Goal: Task Accomplishment & Management: Manage account settings

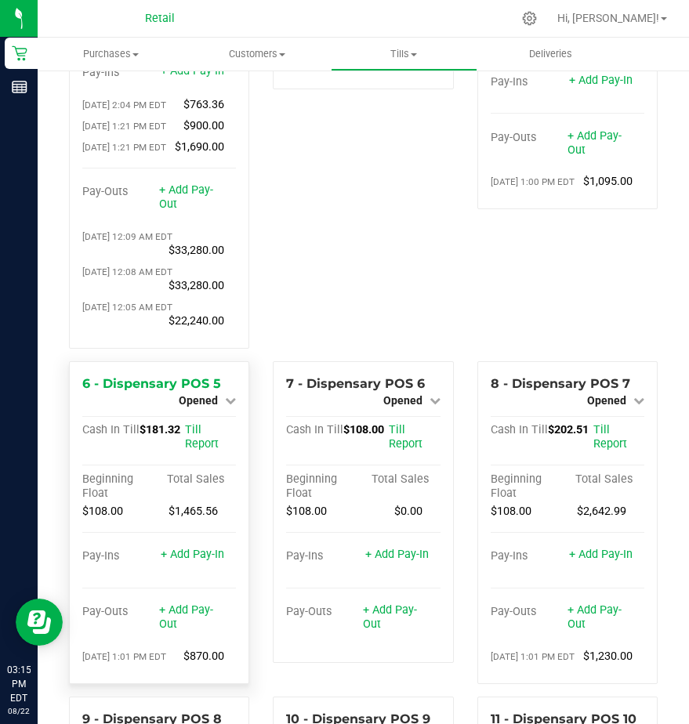
scroll to position [289, 0]
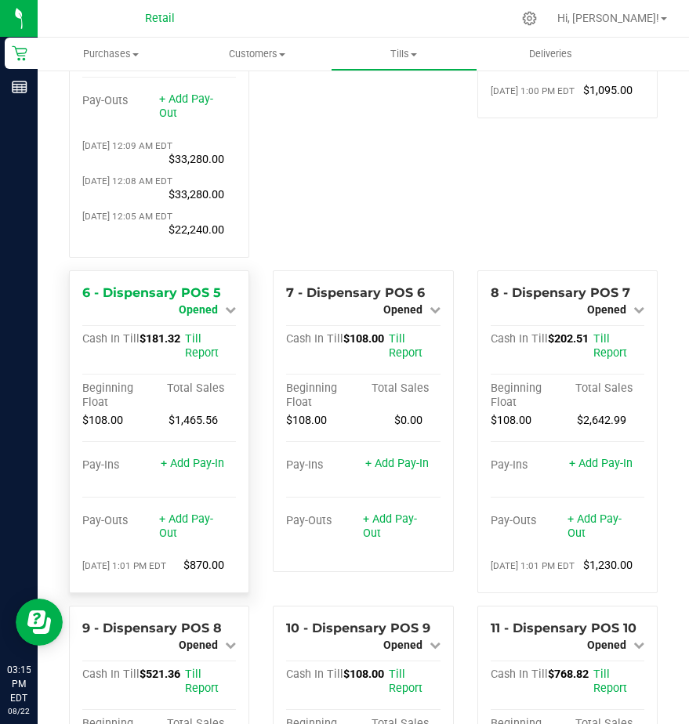
click at [187, 316] on span "Opened" at bounding box center [198, 309] width 39 height 13
click at [201, 329] on link "Close Till" at bounding box center [200, 323] width 42 height 13
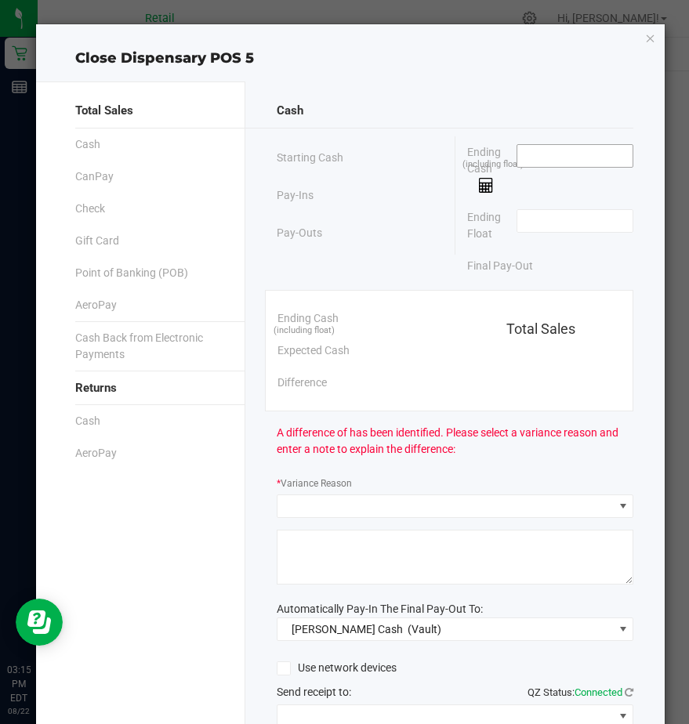
click at [546, 153] on input at bounding box center [574, 156] width 115 height 22
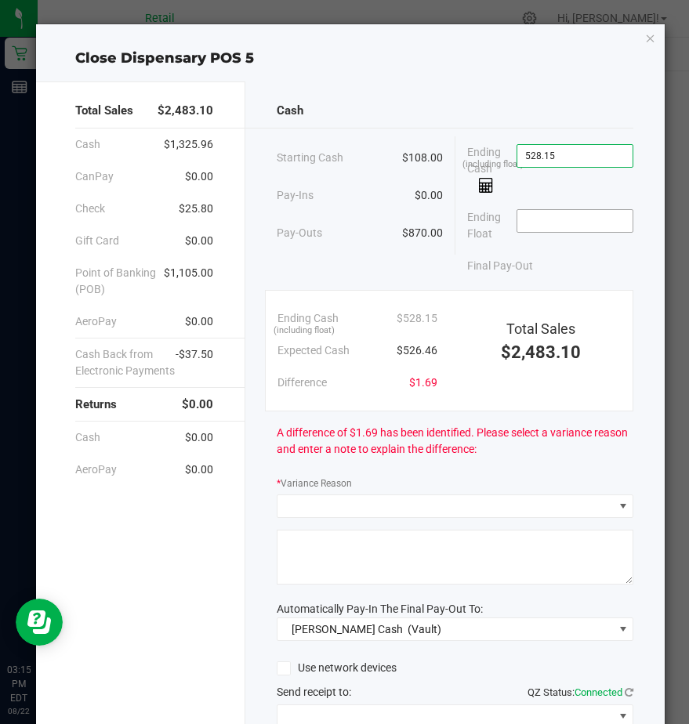
type input "$528.15"
click at [519, 223] on input at bounding box center [574, 221] width 115 height 22
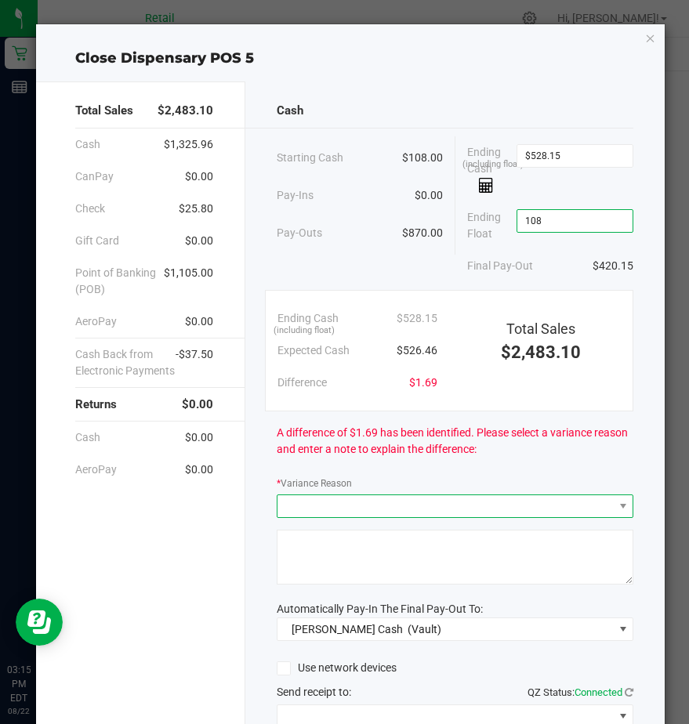
type input "$108.00"
click at [302, 498] on span at bounding box center [444, 506] width 335 height 22
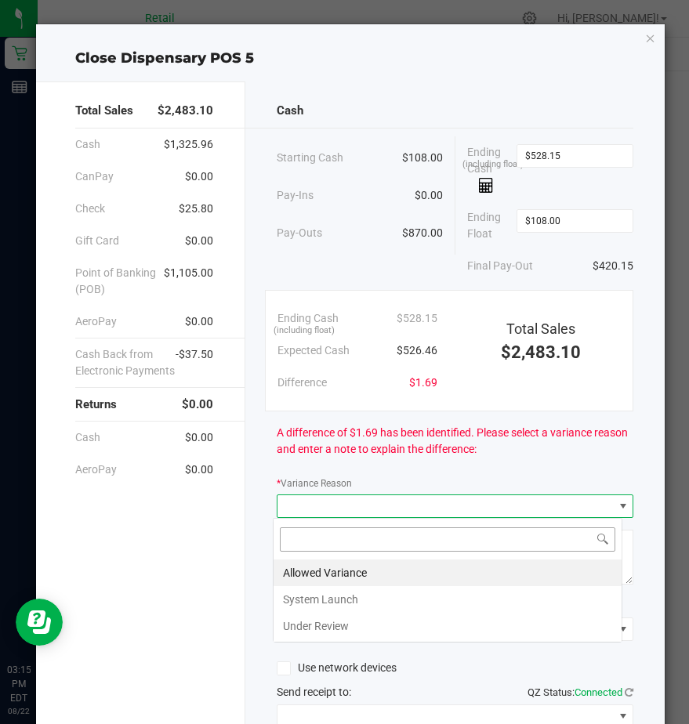
scroll to position [24, 350]
click at [294, 575] on li "Allowed Variance" at bounding box center [448, 573] width 348 height 27
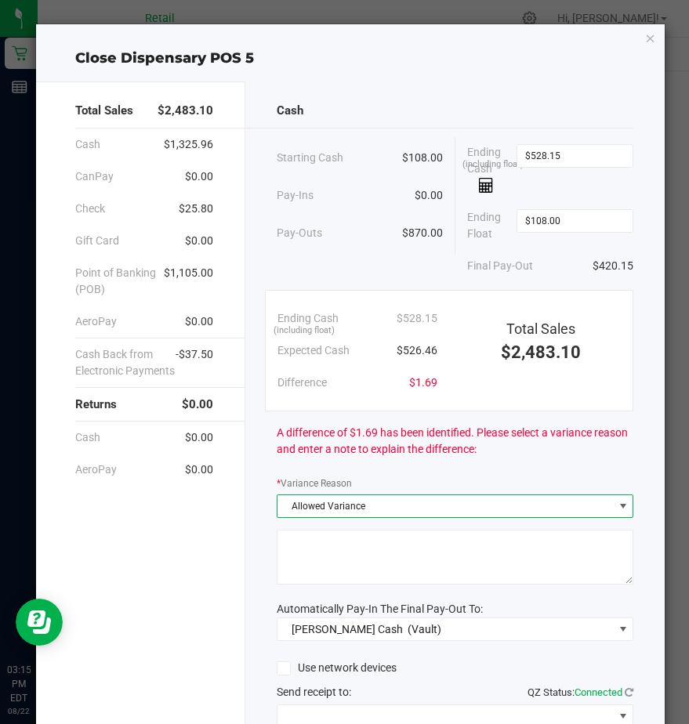
click at [299, 551] on textarea at bounding box center [455, 557] width 357 height 55
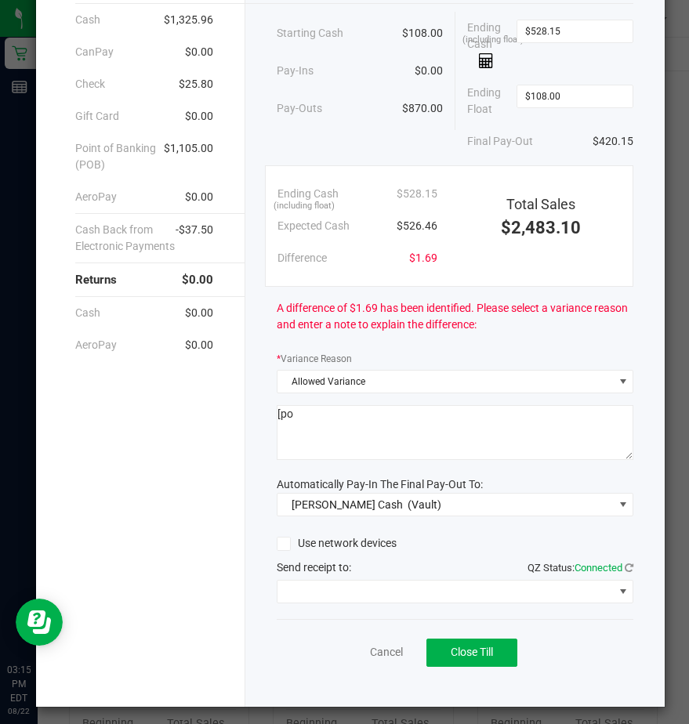
scroll to position [132, 0]
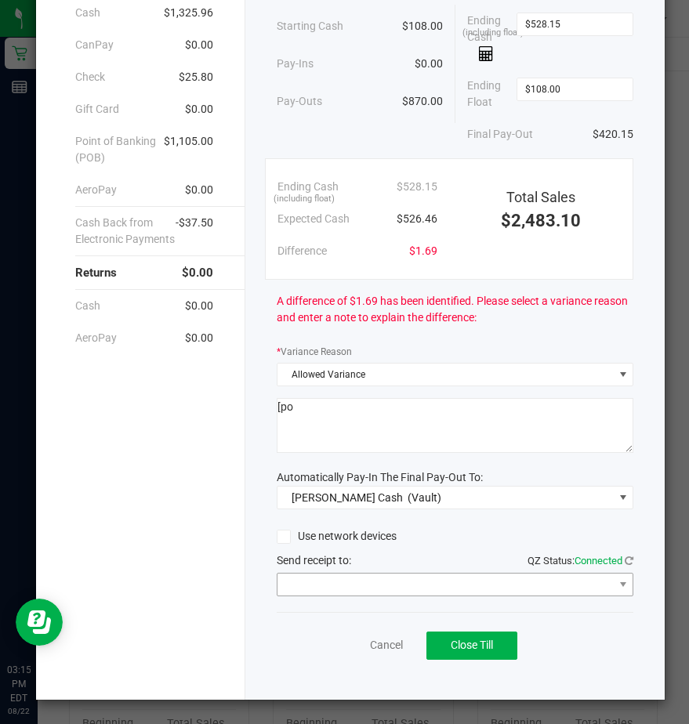
type textarea "[po"
click at [310, 590] on span at bounding box center [444, 585] width 335 height 22
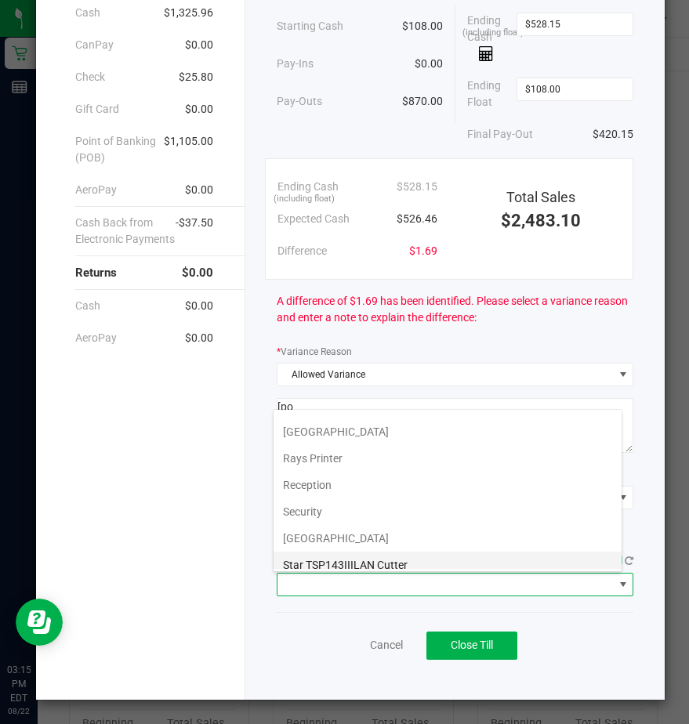
scroll to position [243, 0]
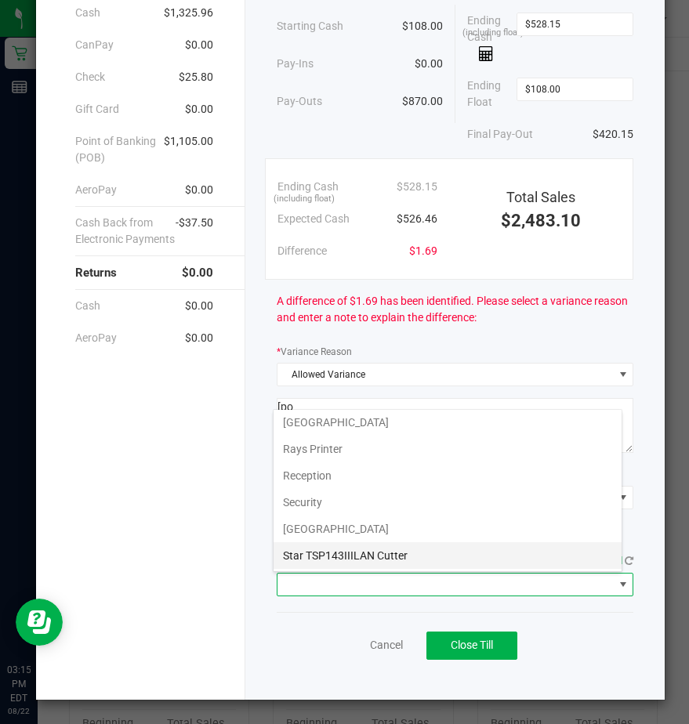
drag, startPoint x: 288, startPoint y: 558, endPoint x: 300, endPoint y: 554, distance: 12.4
click at [286, 551] on Cutter "Star TSP143IIILAN Cutter" at bounding box center [448, 555] width 348 height 27
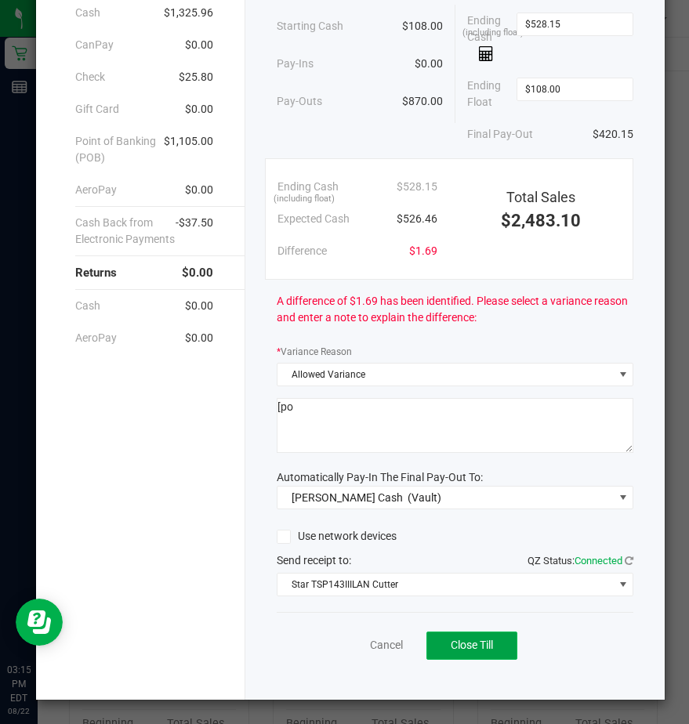
drag, startPoint x: 466, startPoint y: 651, endPoint x: 451, endPoint y: 641, distance: 18.0
click at [461, 648] on span "Close Till" at bounding box center [472, 645] width 42 height 13
click at [335, 644] on link "Dismiss" at bounding box center [351, 645] width 38 height 16
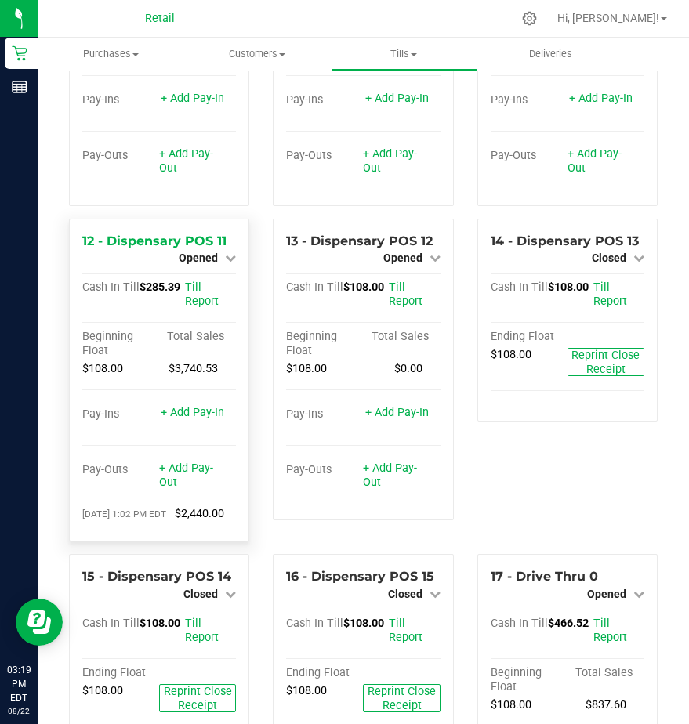
scroll to position [995, 0]
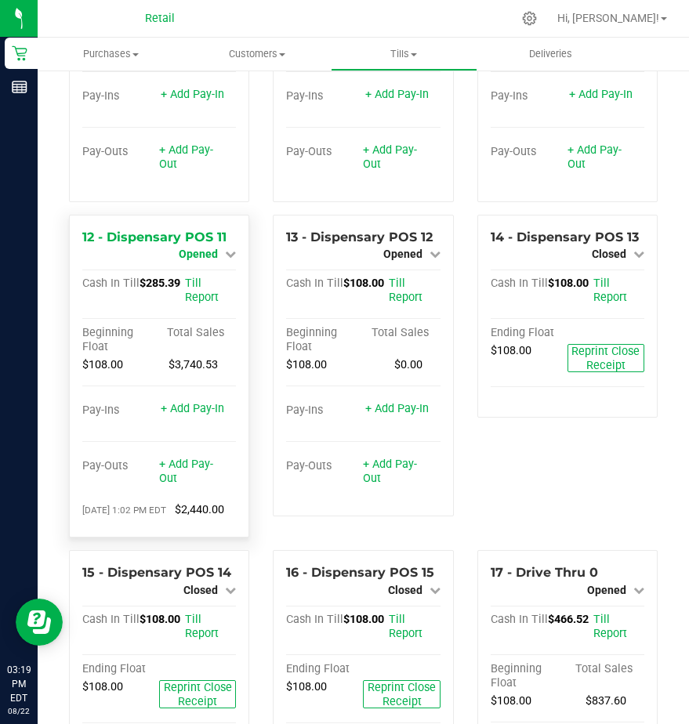
click at [194, 260] on span "Opened" at bounding box center [198, 254] width 39 height 13
click at [203, 274] on link "Close Till" at bounding box center [200, 268] width 42 height 13
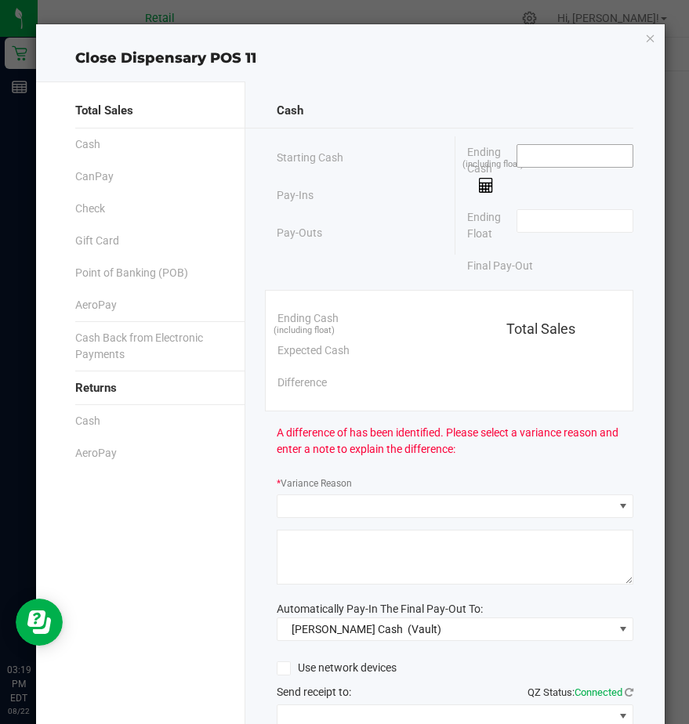
click at [542, 156] on input at bounding box center [574, 156] width 115 height 22
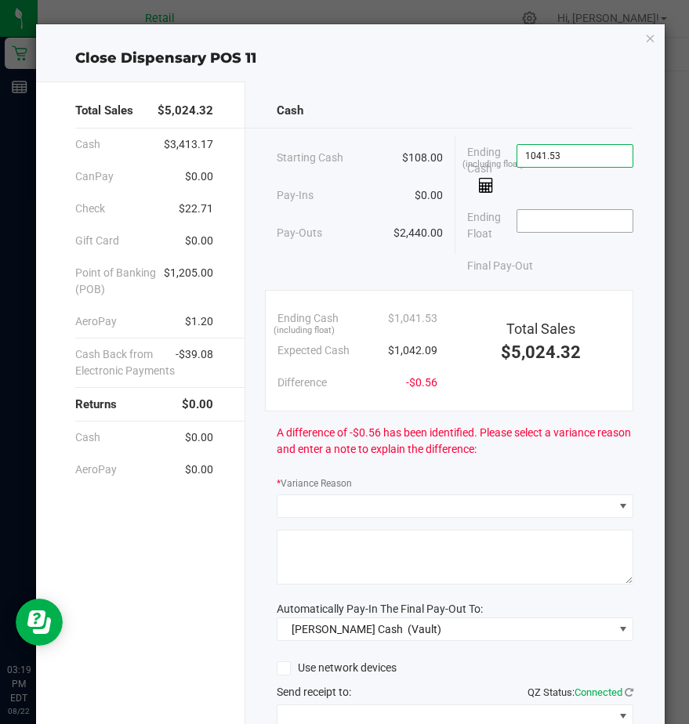
type input "$1,041.53"
click at [538, 211] on input at bounding box center [574, 221] width 115 height 22
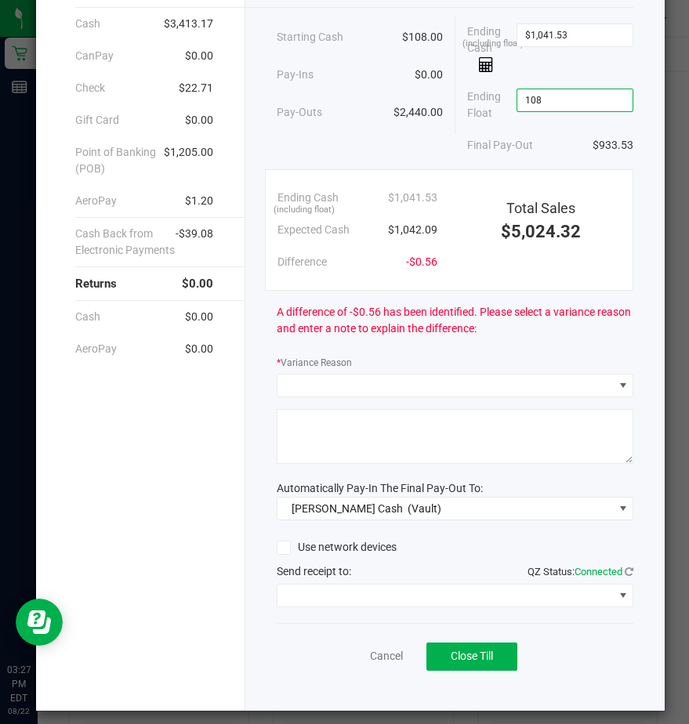
scroll to position [132, 0]
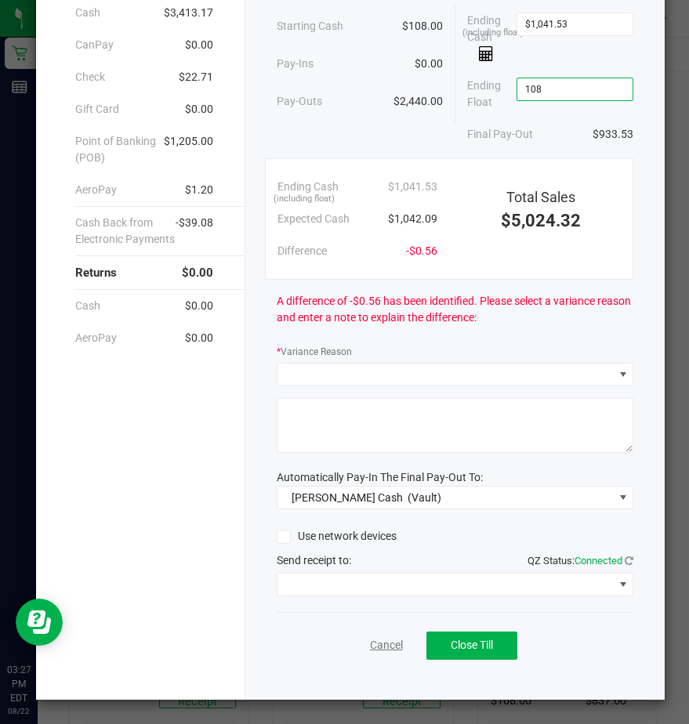
type input "$108.00"
click at [370, 639] on link "Cancel" at bounding box center [386, 645] width 33 height 16
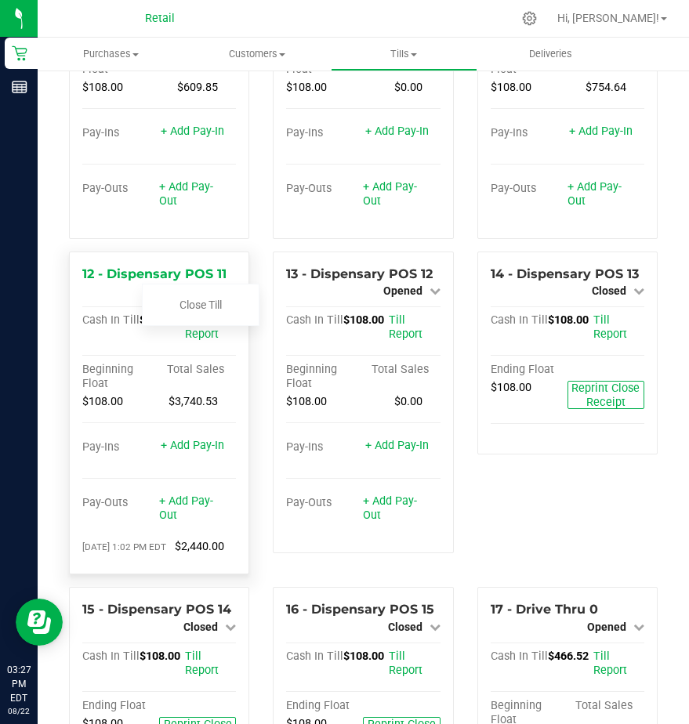
scroll to position [995, 0]
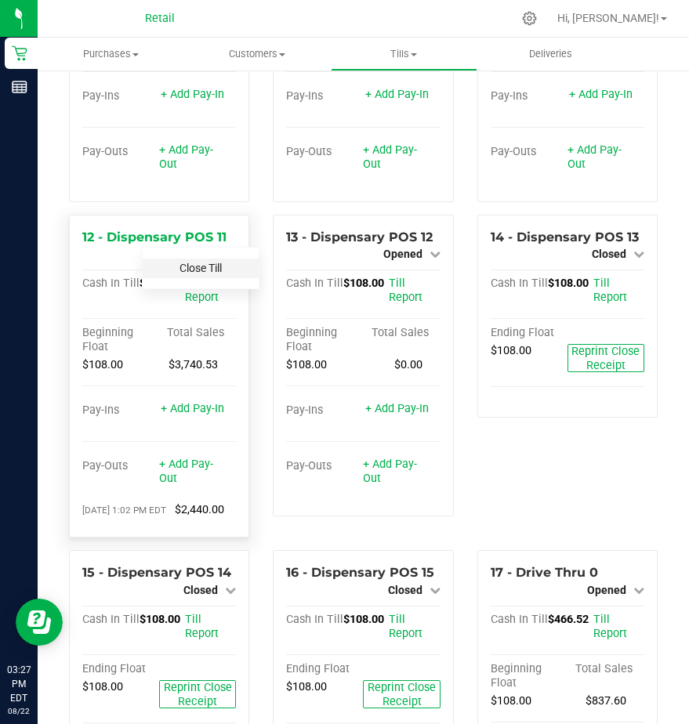
click at [199, 274] on link "Close Till" at bounding box center [200, 268] width 42 height 13
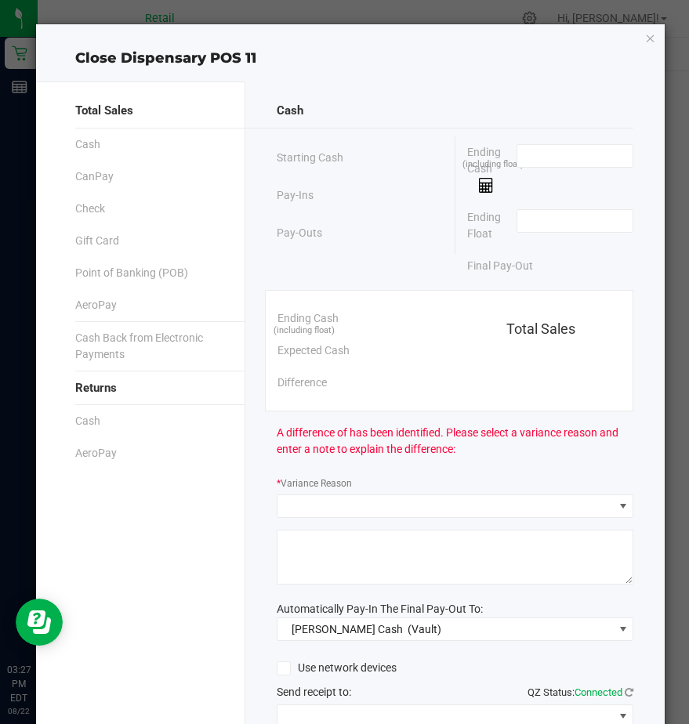
scroll to position [132, 0]
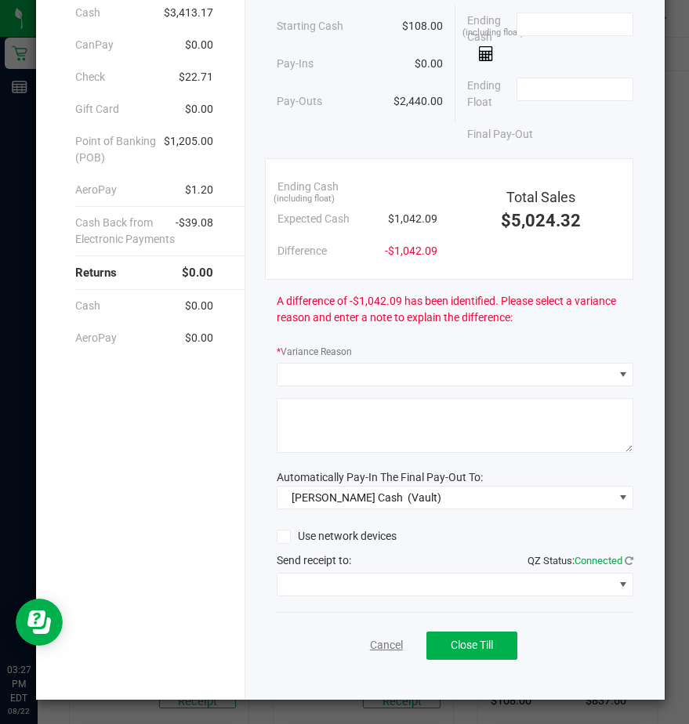
click at [372, 645] on link "Cancel" at bounding box center [386, 645] width 33 height 16
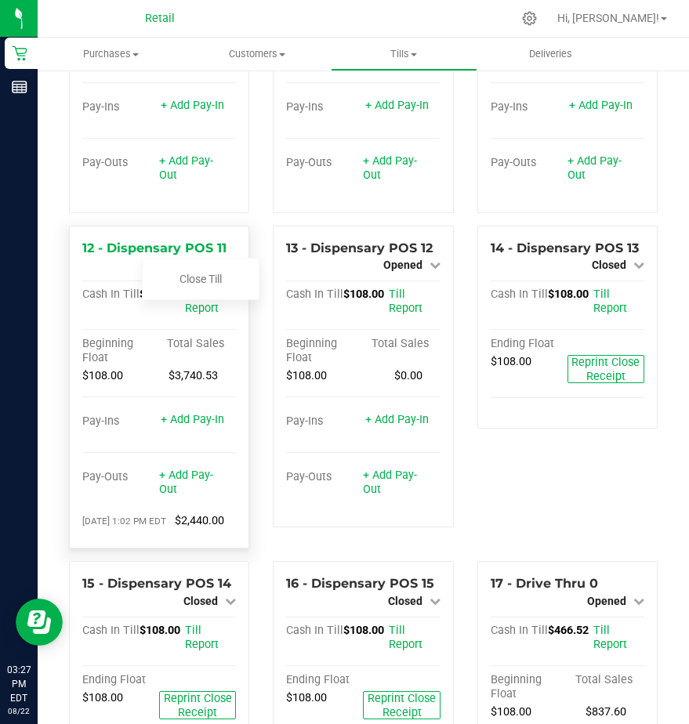
scroll to position [1019, 0]
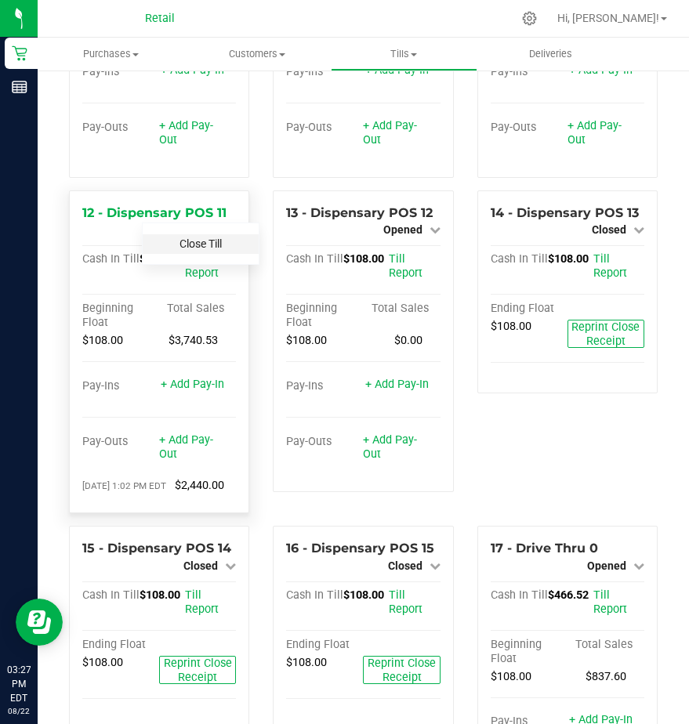
click at [198, 250] on link "Close Till" at bounding box center [200, 243] width 42 height 13
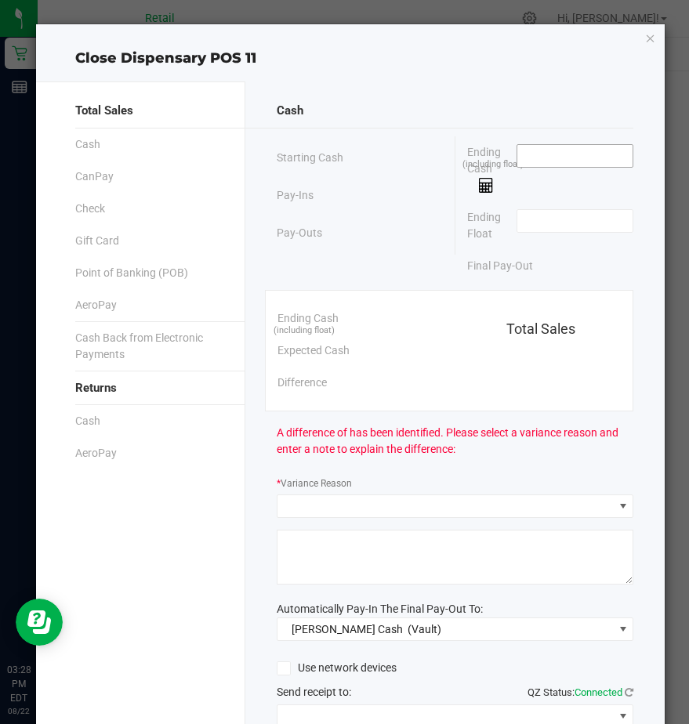
click at [531, 156] on input at bounding box center [574, 156] width 115 height 22
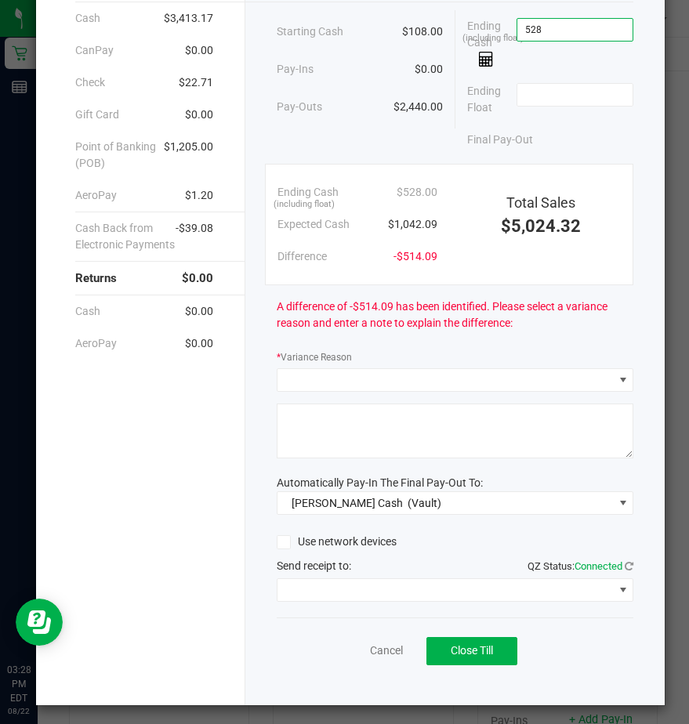
scroll to position [132, 0]
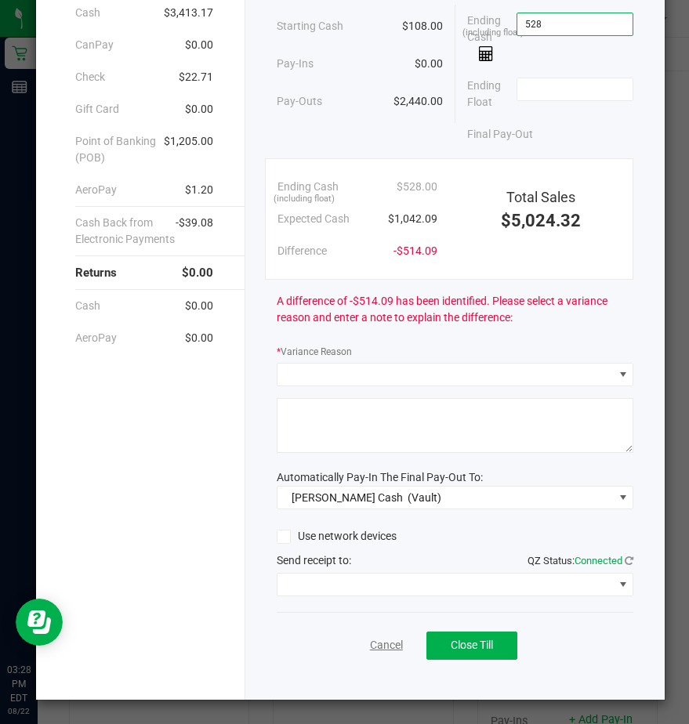
type input "$528.00"
click at [372, 647] on link "Cancel" at bounding box center [386, 645] width 33 height 16
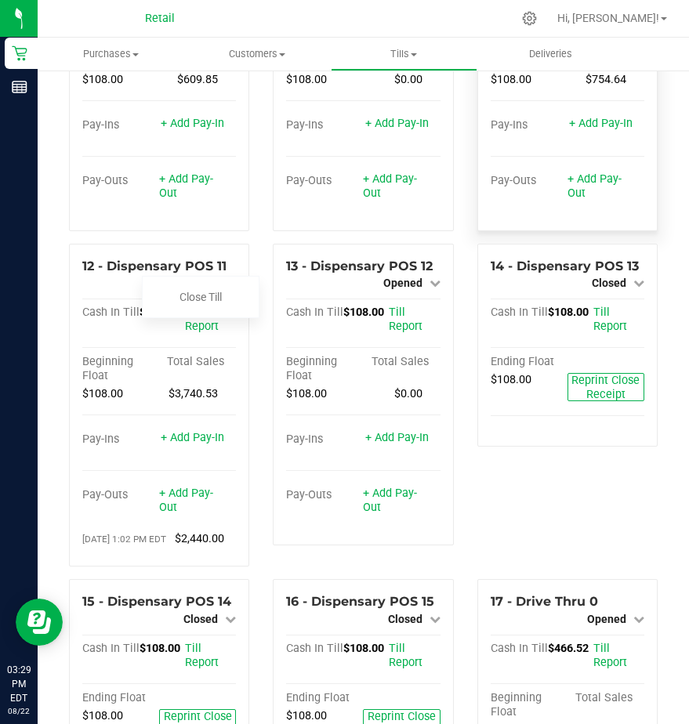
scroll to position [1019, 0]
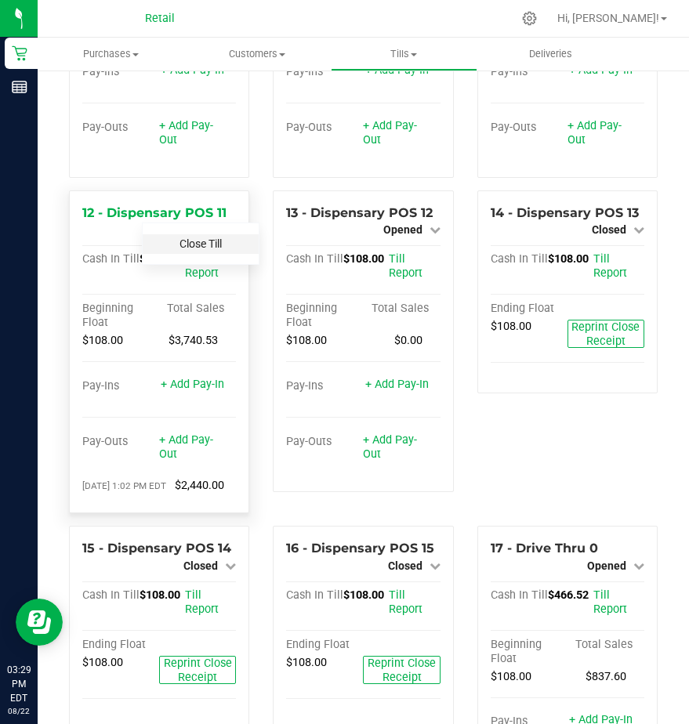
click at [195, 250] on link "Close Till" at bounding box center [200, 243] width 42 height 13
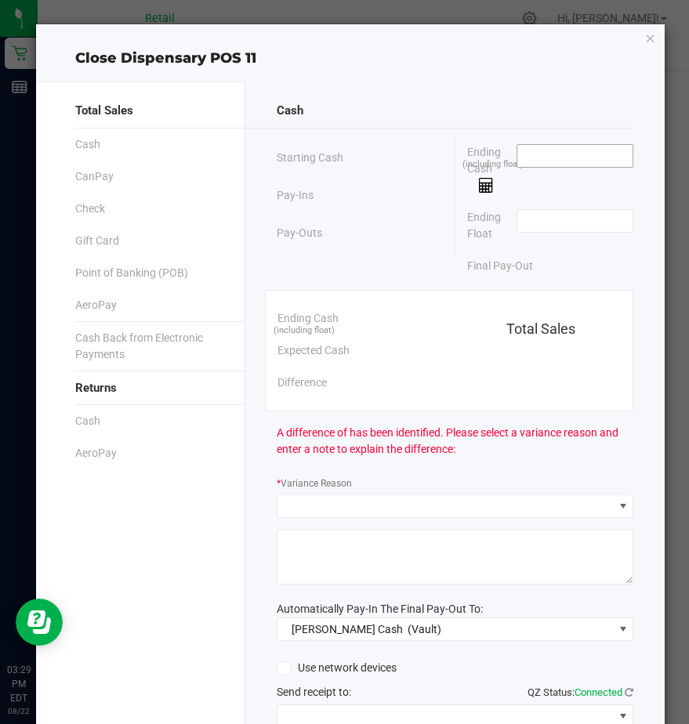
click at [520, 153] on input at bounding box center [574, 156] width 115 height 22
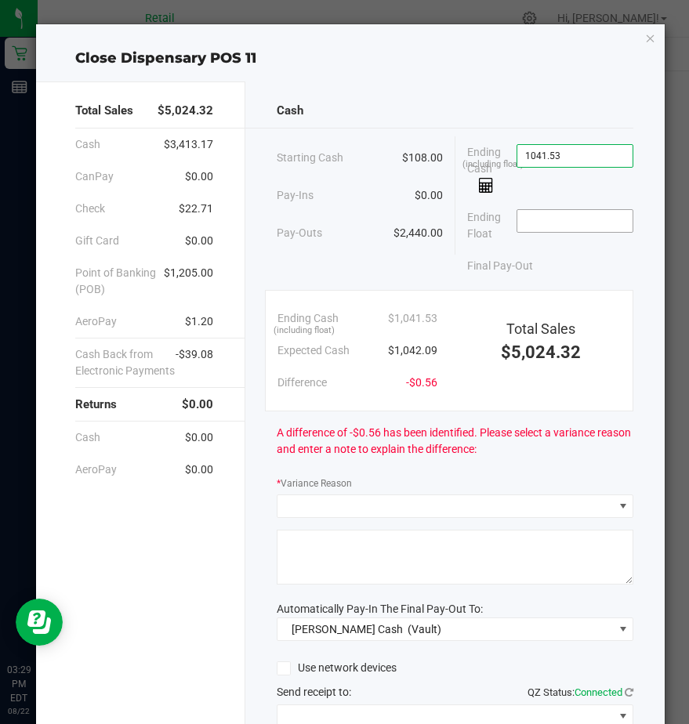
type input "$1,041.53"
click at [519, 214] on input at bounding box center [574, 221] width 115 height 22
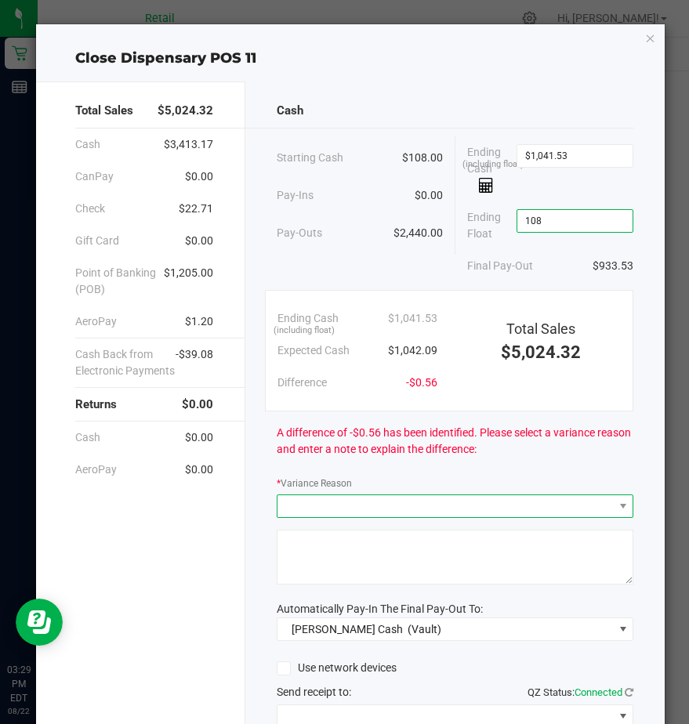
type input "$108.00"
click at [299, 500] on span at bounding box center [444, 506] width 335 height 22
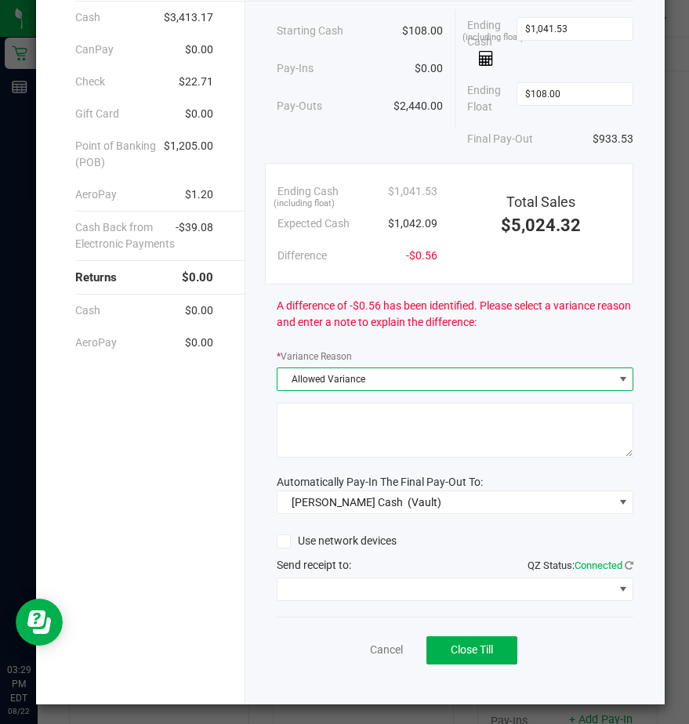
scroll to position [132, 0]
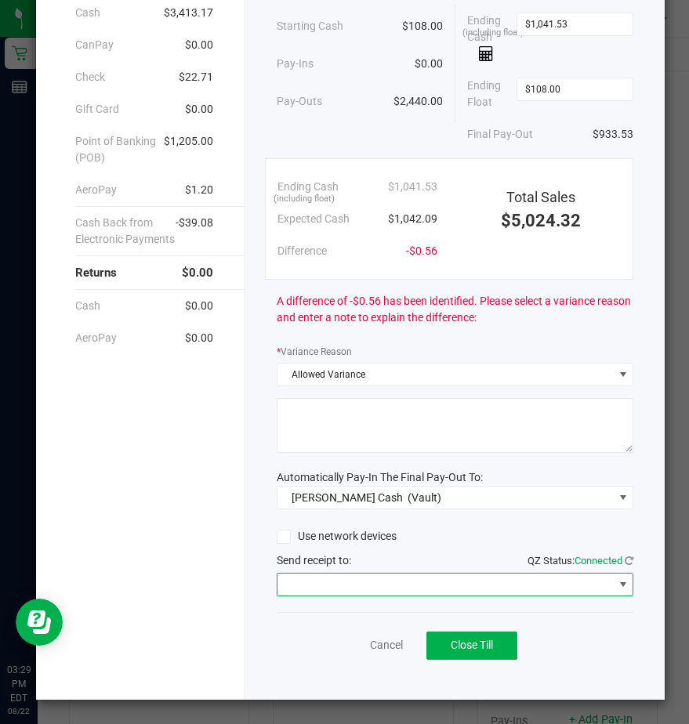
click at [303, 584] on span at bounding box center [444, 585] width 335 height 22
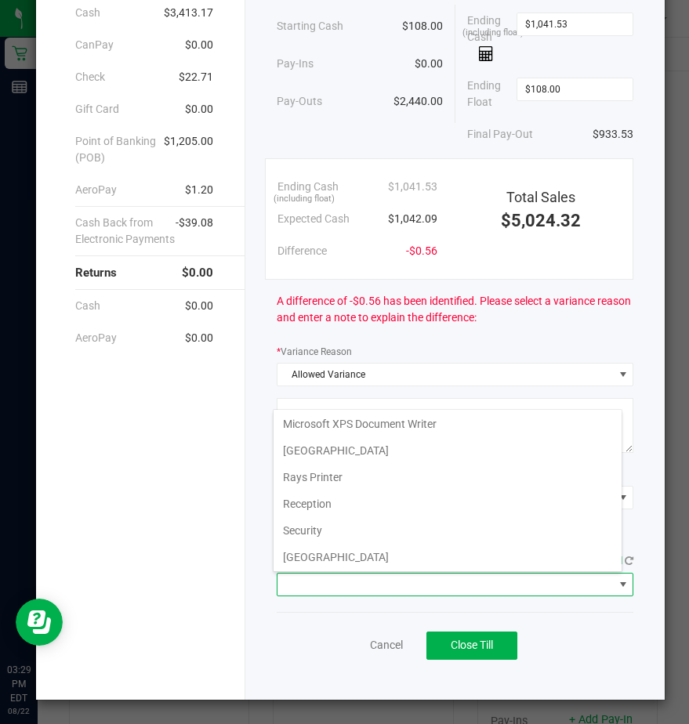
scroll to position [243, 0]
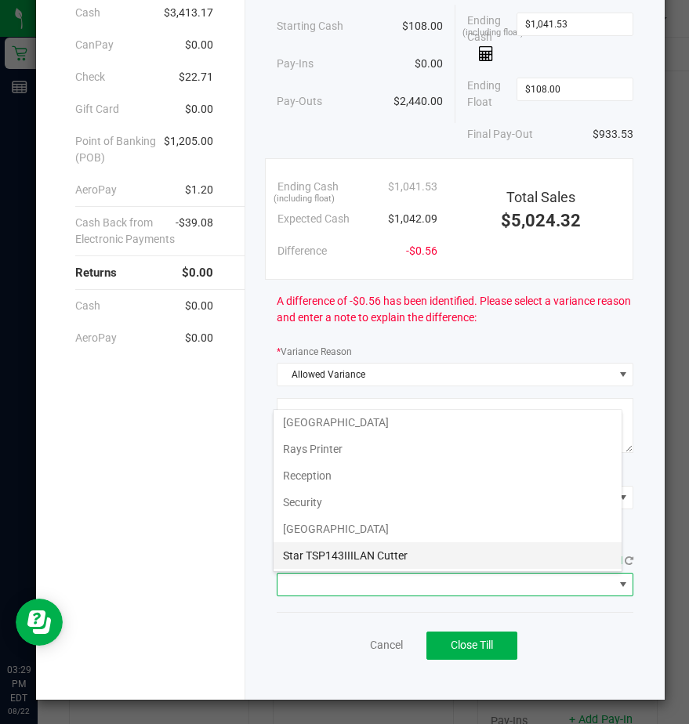
click at [321, 553] on Cutter "Star TSP143IIILAN Cutter" at bounding box center [448, 555] width 348 height 27
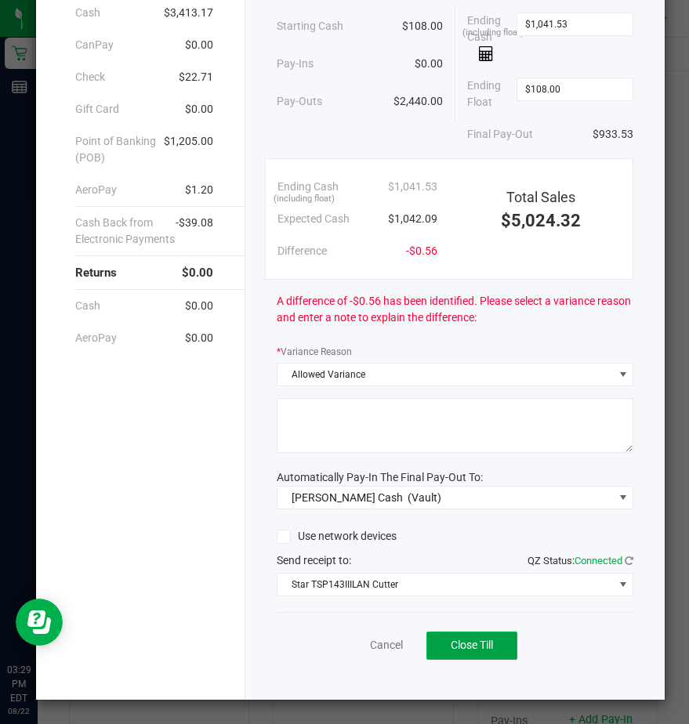
click at [451, 647] on span "Close Till" at bounding box center [472, 645] width 42 height 13
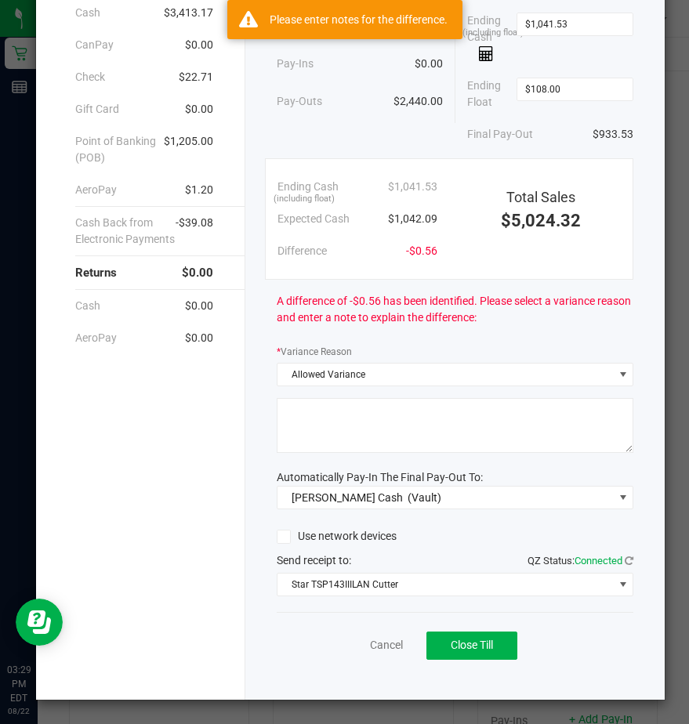
click at [293, 414] on textarea at bounding box center [455, 425] width 357 height 55
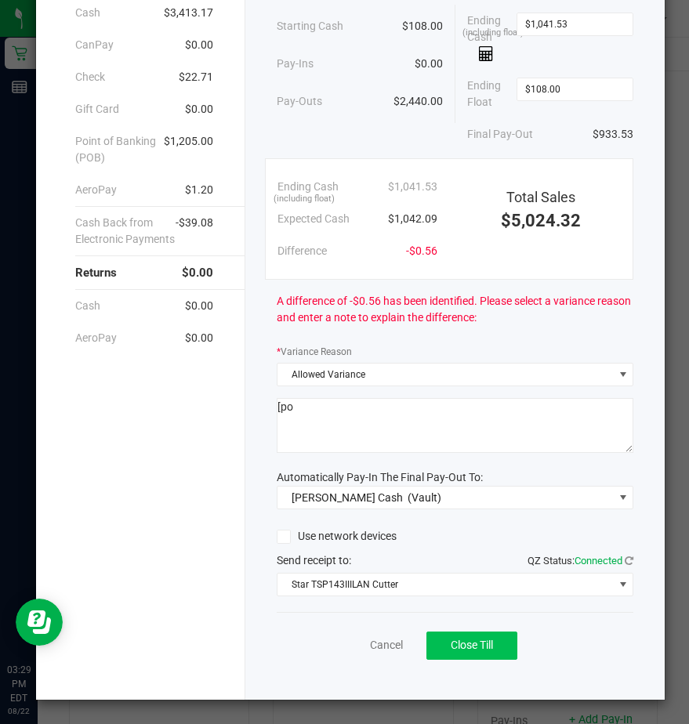
type textarea "[po"
click at [478, 654] on button "Close Till" at bounding box center [471, 646] width 91 height 28
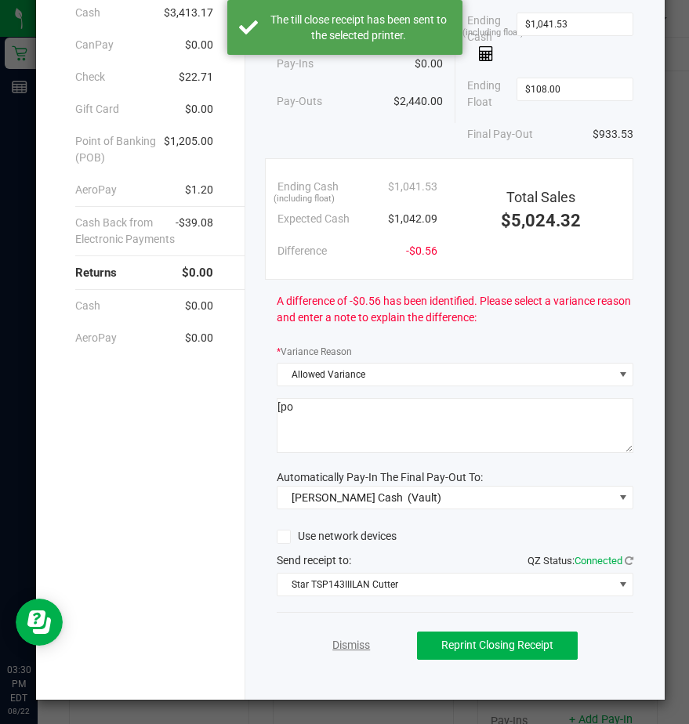
click at [332, 644] on link "Dismiss" at bounding box center [351, 645] width 38 height 16
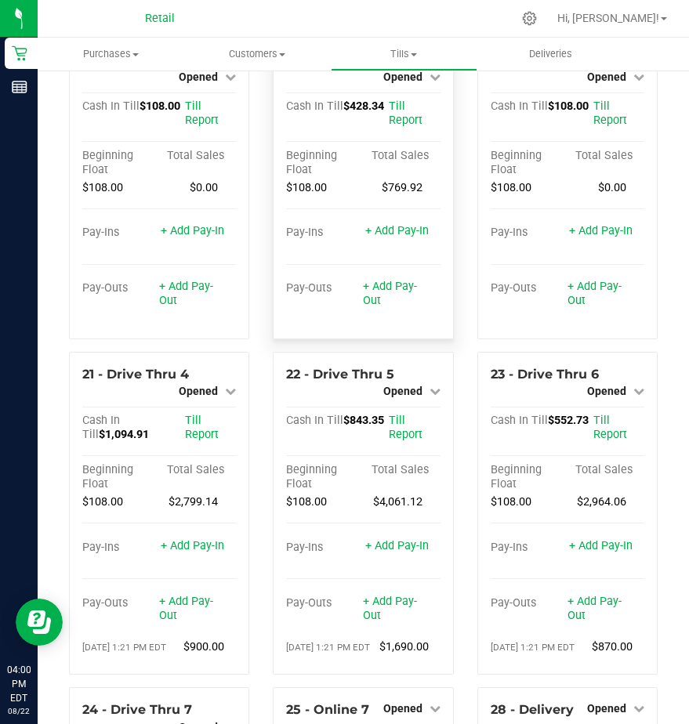
scroll to position [1803, 0]
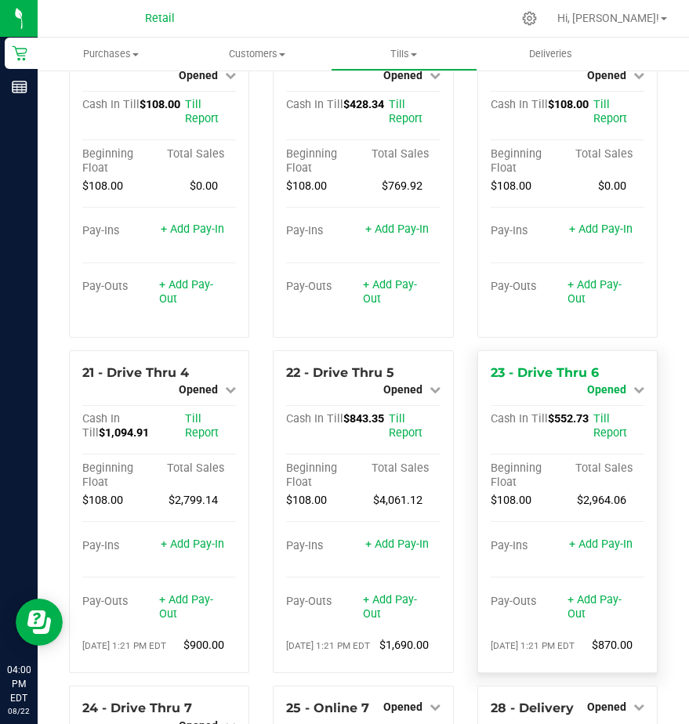
click at [587, 396] on span "Opened" at bounding box center [606, 389] width 39 height 13
click at [589, 409] on link "Close Till" at bounding box center [608, 403] width 42 height 13
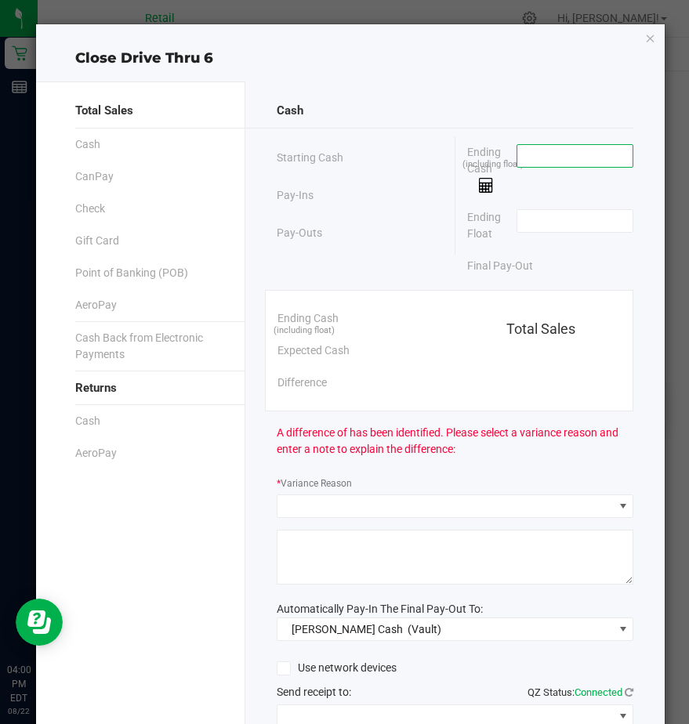
click at [530, 156] on input at bounding box center [574, 156] width 115 height 22
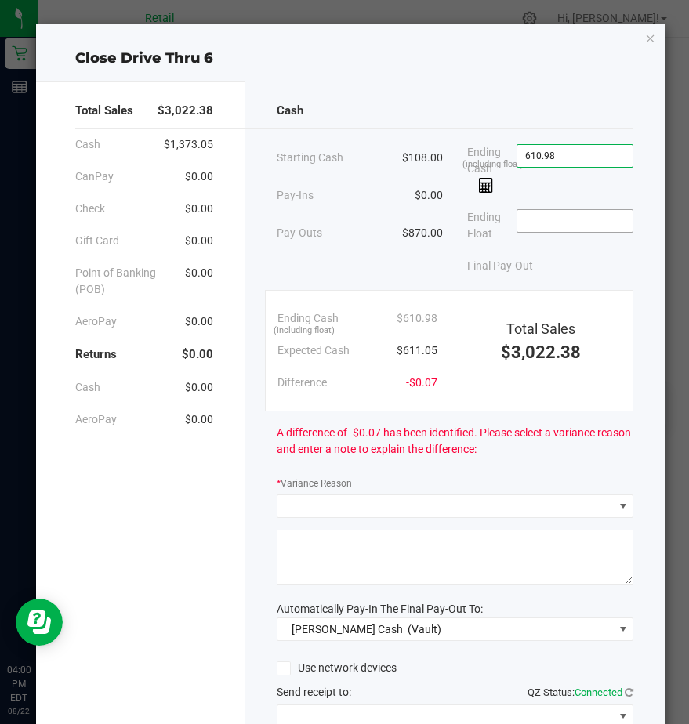
type input "$610.98"
click at [531, 217] on input at bounding box center [574, 221] width 115 height 22
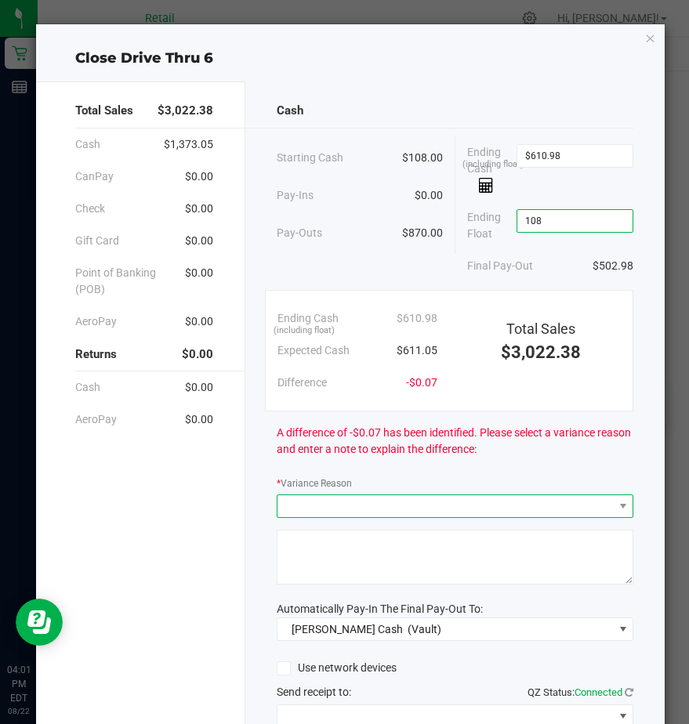
type input "$108.00"
click at [280, 508] on span at bounding box center [444, 506] width 335 height 22
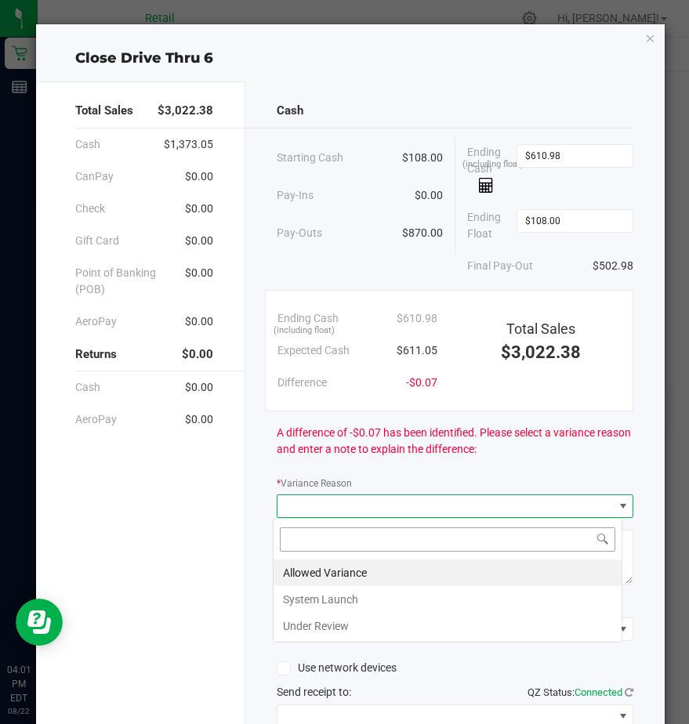
scroll to position [24, 350]
drag, startPoint x: 296, startPoint y: 570, endPoint x: 296, endPoint y: 561, distance: 8.7
click at [296, 566] on li "Allowed Variance" at bounding box center [448, 573] width 348 height 27
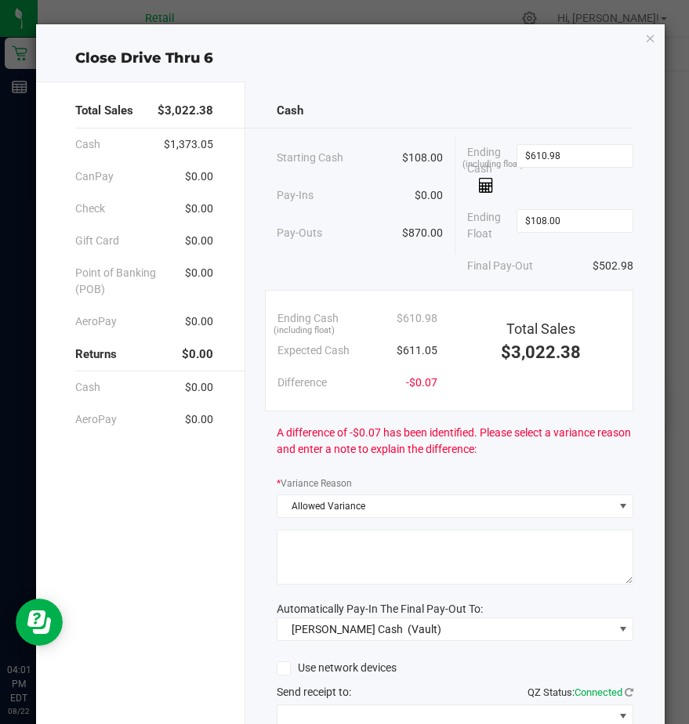
click at [294, 554] on textarea at bounding box center [455, 557] width 357 height 55
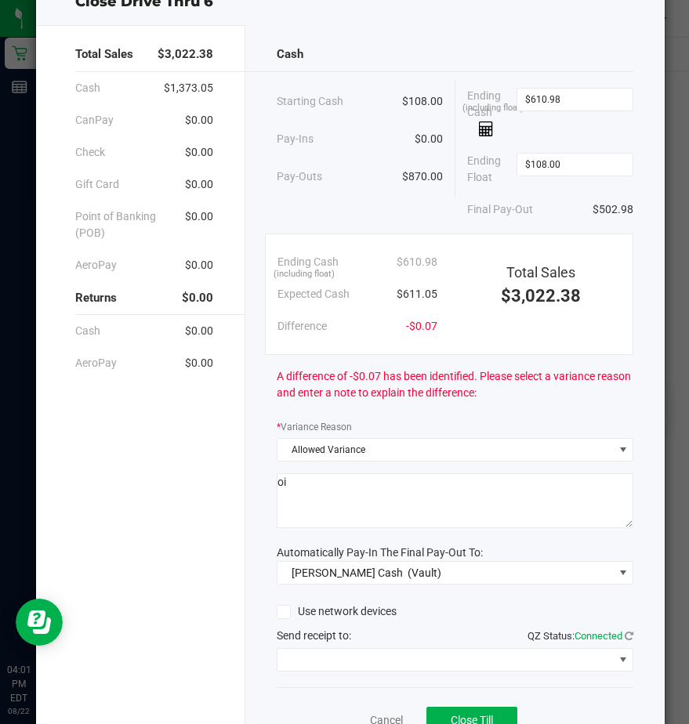
scroll to position [132, 0]
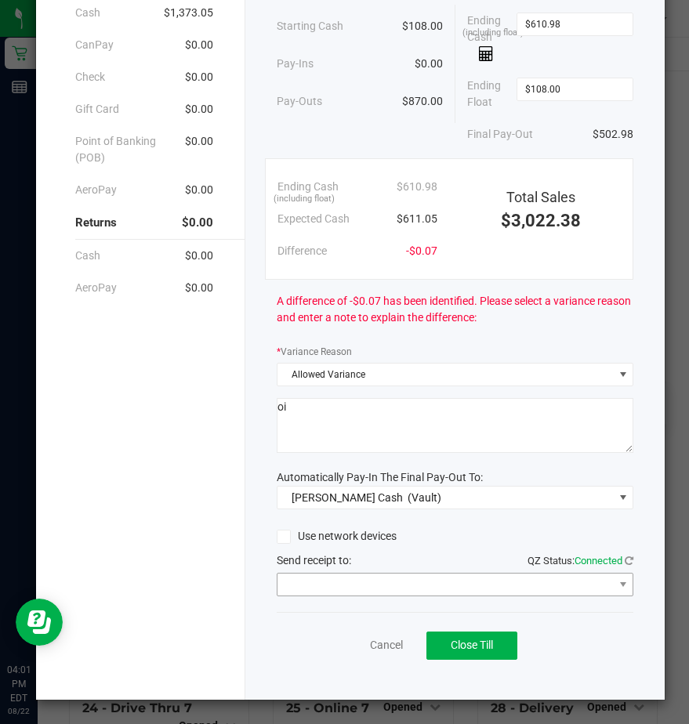
type textarea "oi"
click at [291, 586] on span at bounding box center [444, 585] width 335 height 22
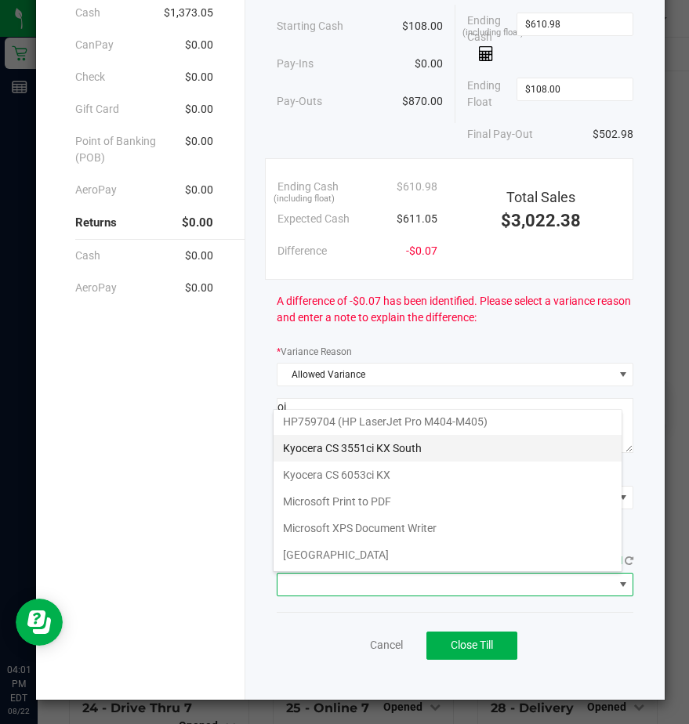
scroll to position [243, 0]
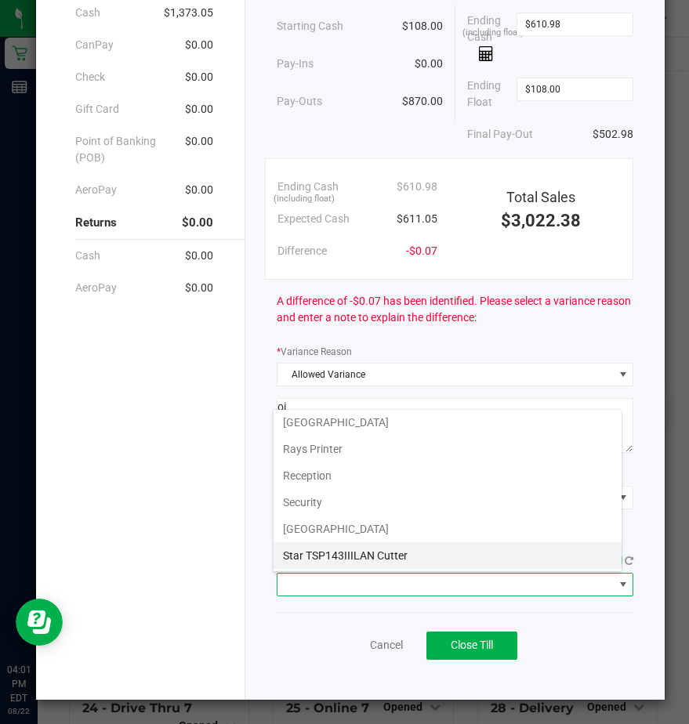
click at [285, 554] on Cutter "Star TSP143IIILAN Cutter" at bounding box center [448, 555] width 348 height 27
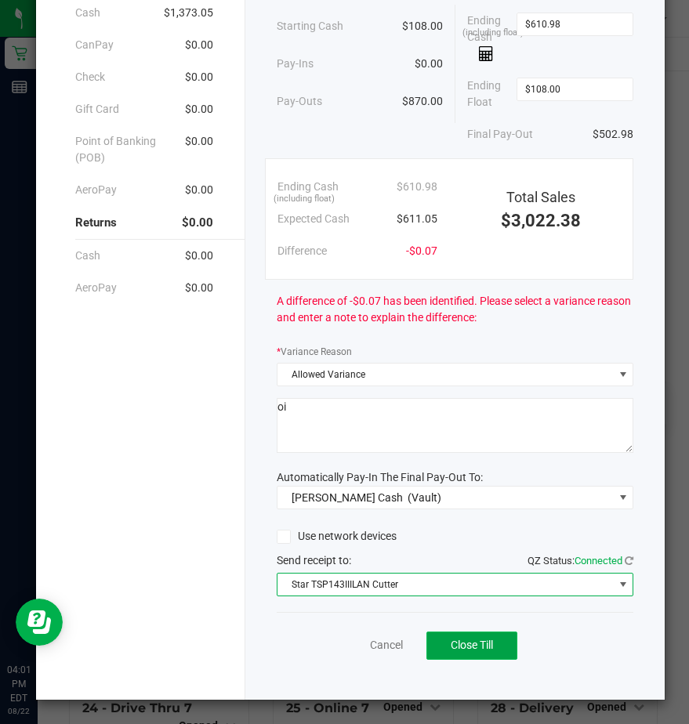
click at [452, 643] on span "Close Till" at bounding box center [472, 645] width 42 height 13
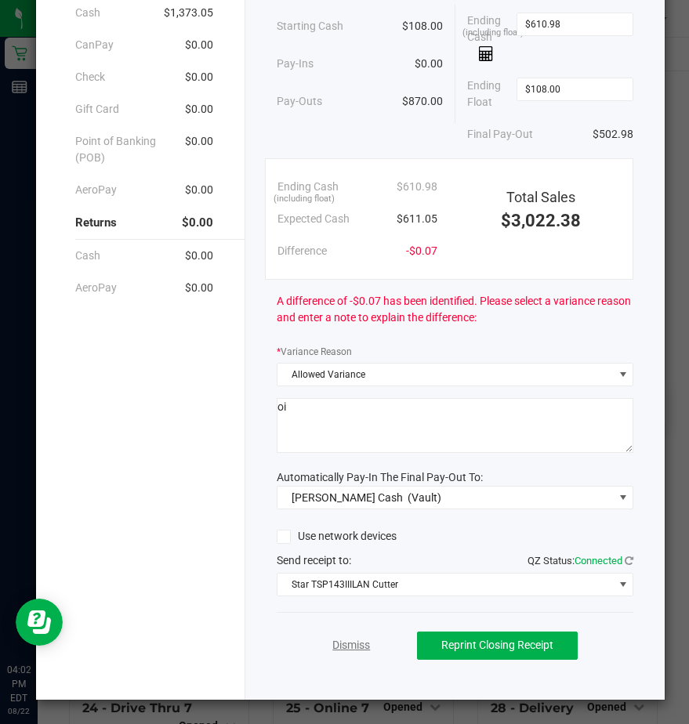
click at [335, 643] on link "Dismiss" at bounding box center [351, 645] width 38 height 16
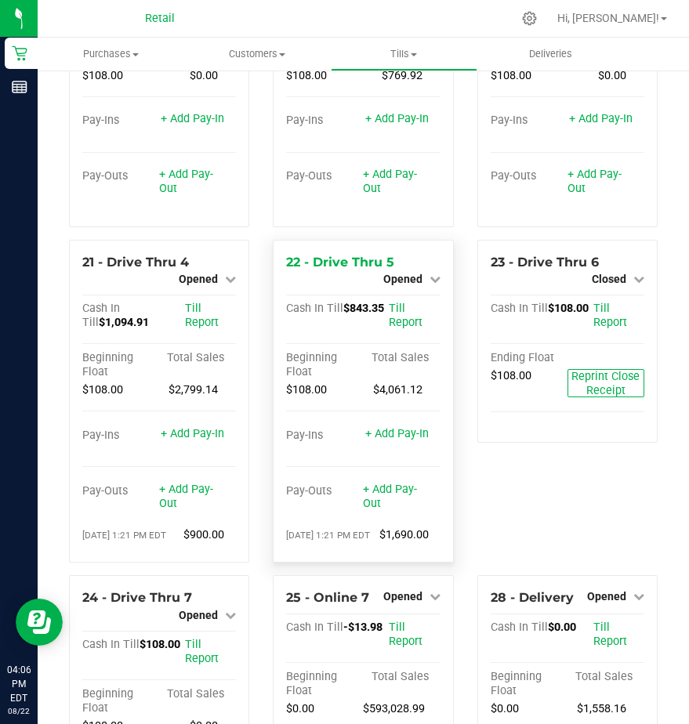
scroll to position [1942, 0]
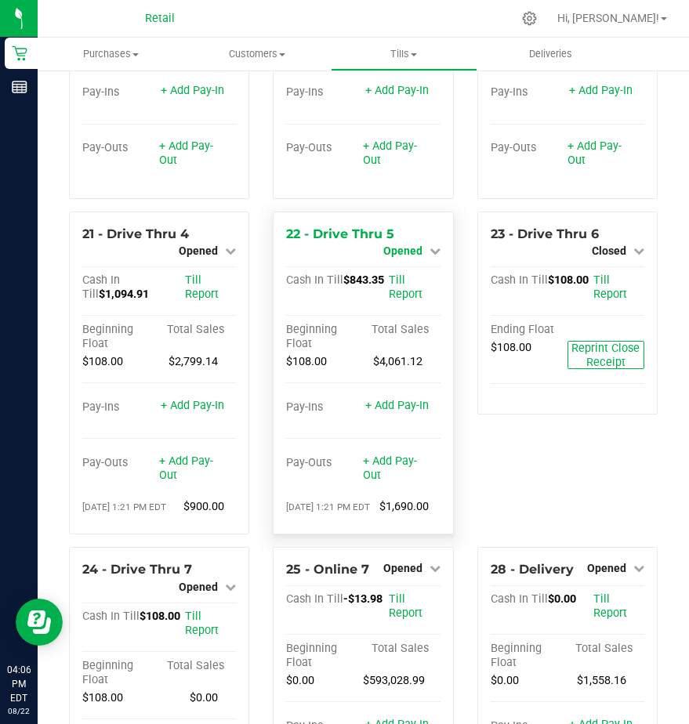
click at [394, 257] on span "Opened" at bounding box center [402, 251] width 39 height 13
click at [392, 270] on link "Close Till" at bounding box center [404, 264] width 42 height 13
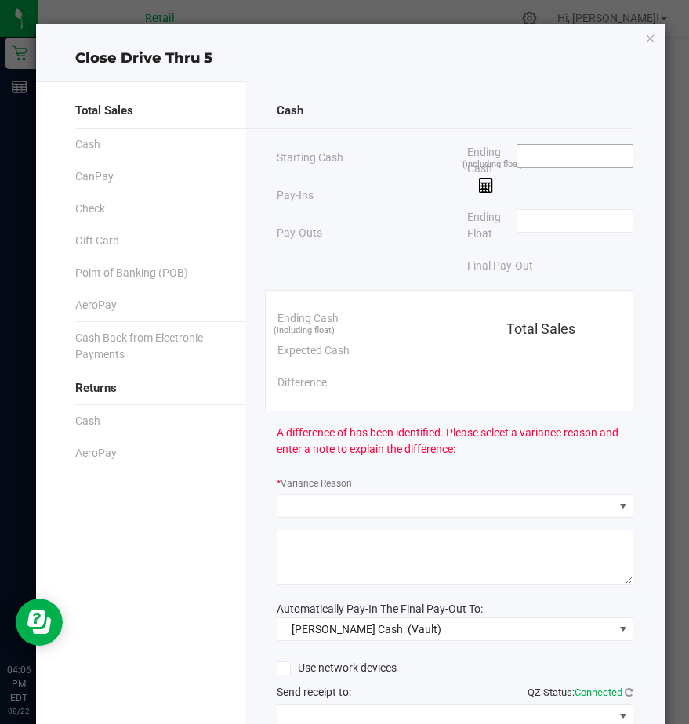
click at [519, 151] on input at bounding box center [574, 156] width 115 height 22
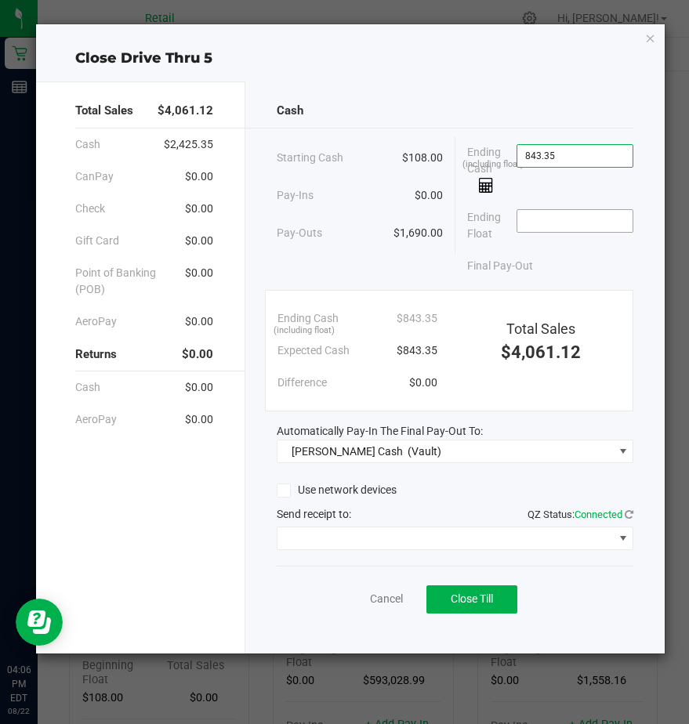
type input "$843.35"
click at [557, 231] on input at bounding box center [574, 221] width 115 height 22
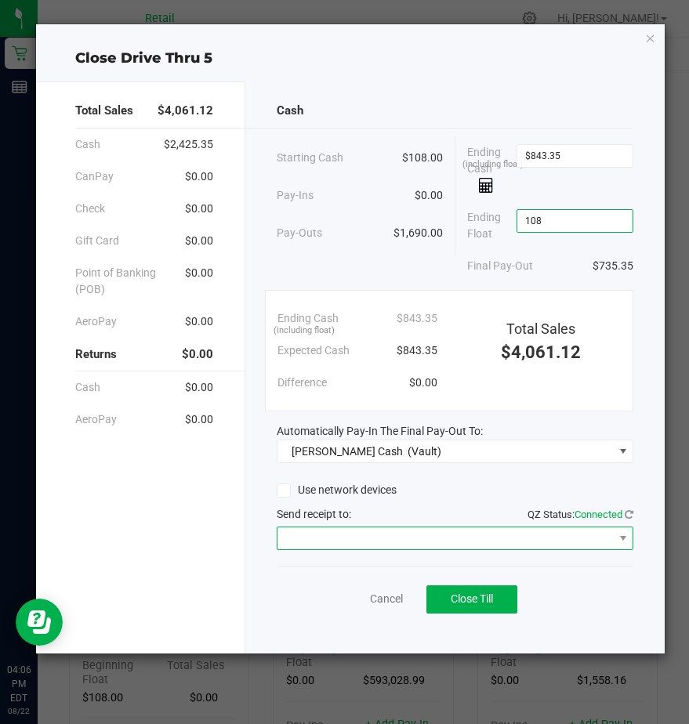
type input "$108.00"
click at [314, 535] on span at bounding box center [444, 539] width 335 height 22
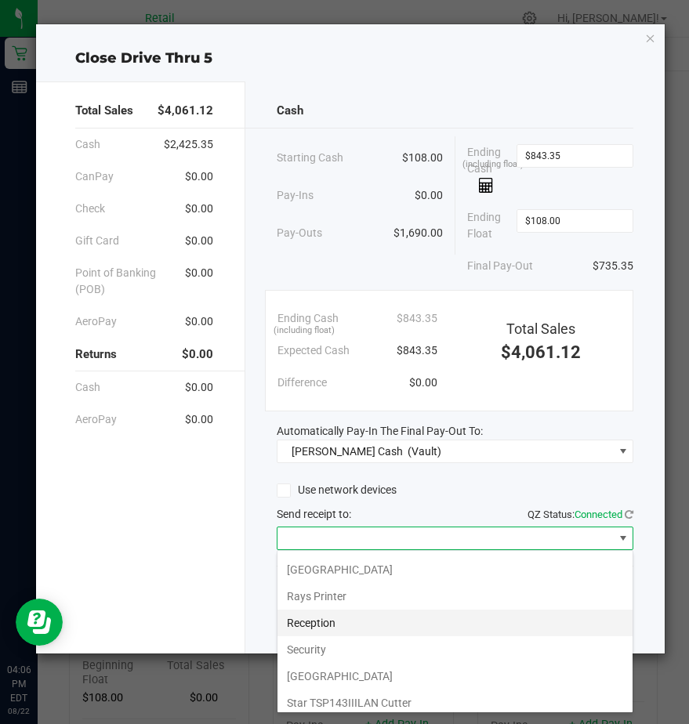
scroll to position [243, 0]
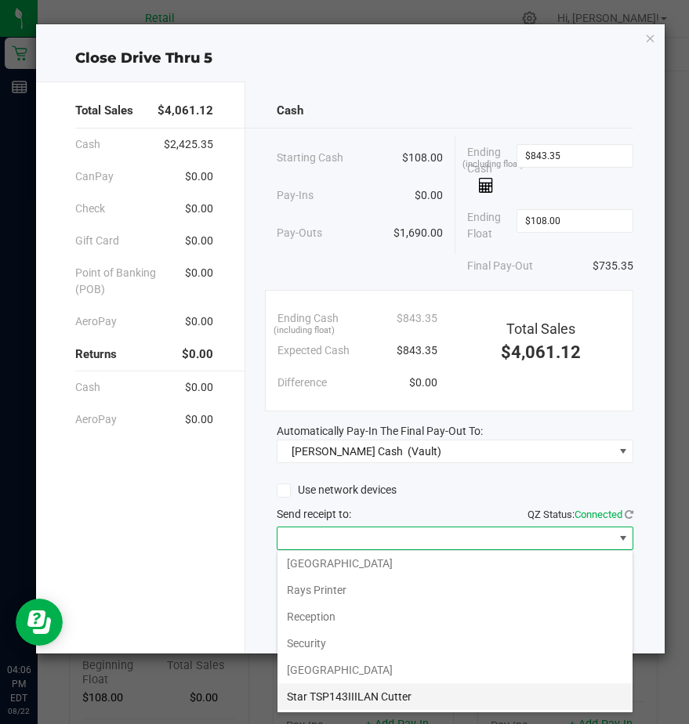
click at [325, 691] on Cutter "Star TSP143IIILAN Cutter" at bounding box center [454, 696] width 355 height 27
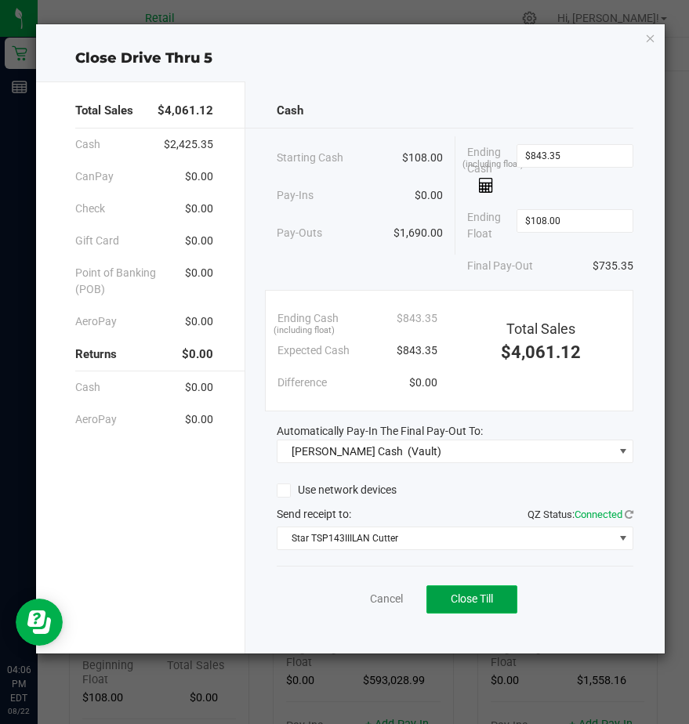
click at [473, 598] on span "Close Till" at bounding box center [472, 599] width 42 height 13
click at [346, 592] on div "Dismiss Reprint Closing Receipt" at bounding box center [455, 596] width 357 height 60
click at [348, 598] on link "Dismiss" at bounding box center [351, 599] width 38 height 16
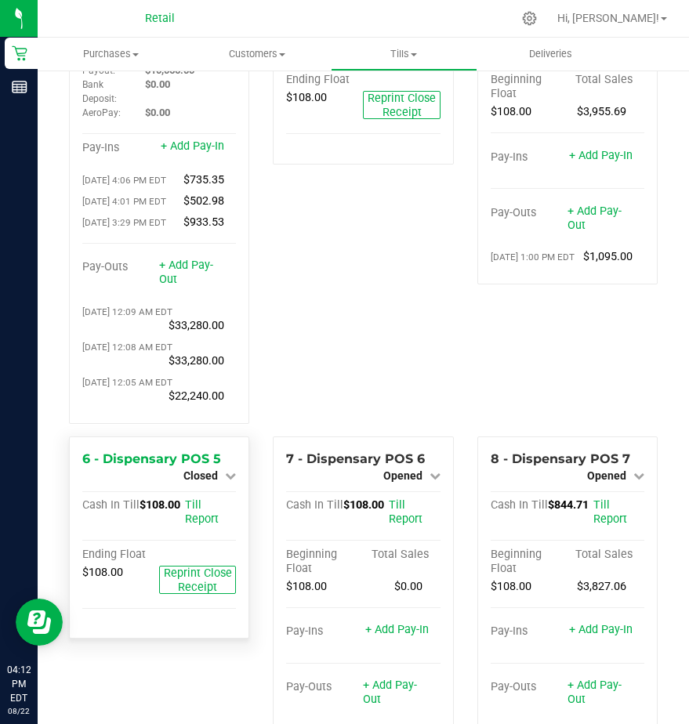
scroll to position [60, 0]
